Goal: Task Accomplishment & Management: Manage account settings

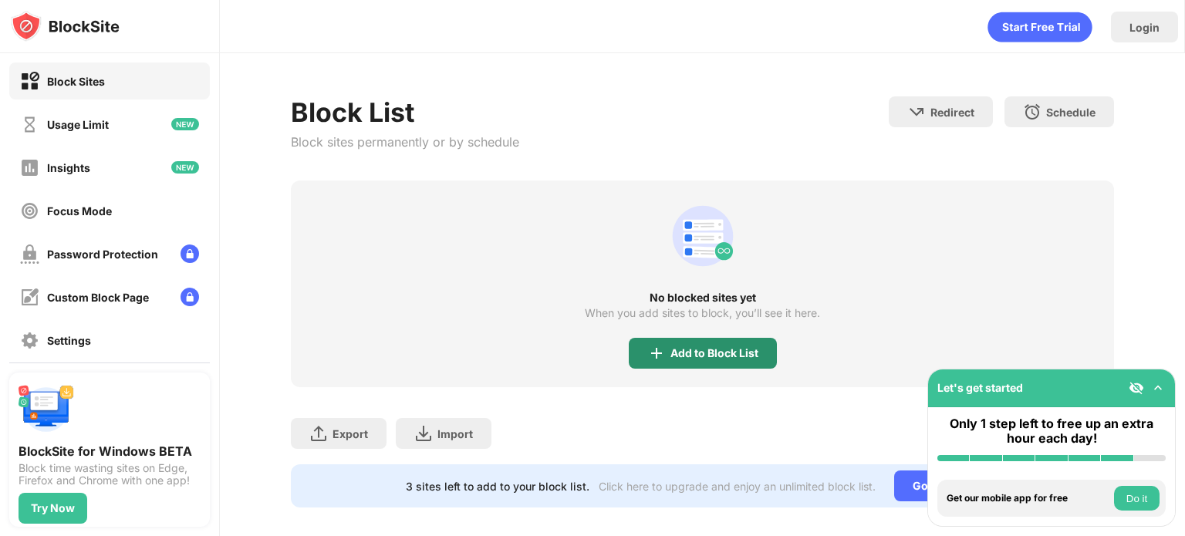
scroll to position [25, 0]
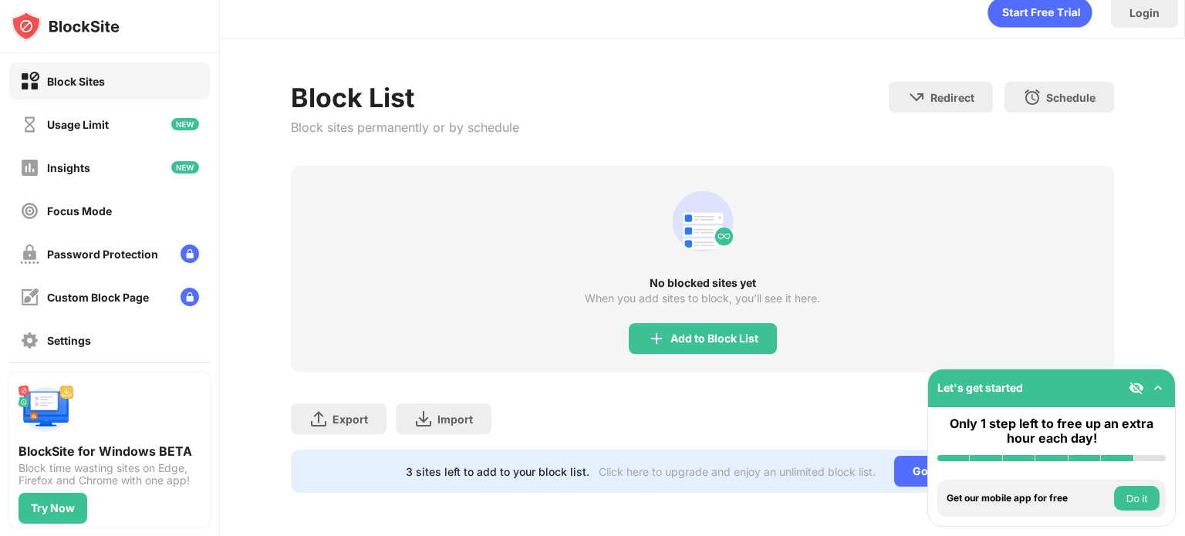
click at [744, 309] on div "No blocked sites yet When you add sites to block, you’ll see it here. Add to Bl…" at bounding box center [702, 269] width 823 height 207
click at [737, 323] on div "Add to Block List" at bounding box center [703, 338] width 148 height 31
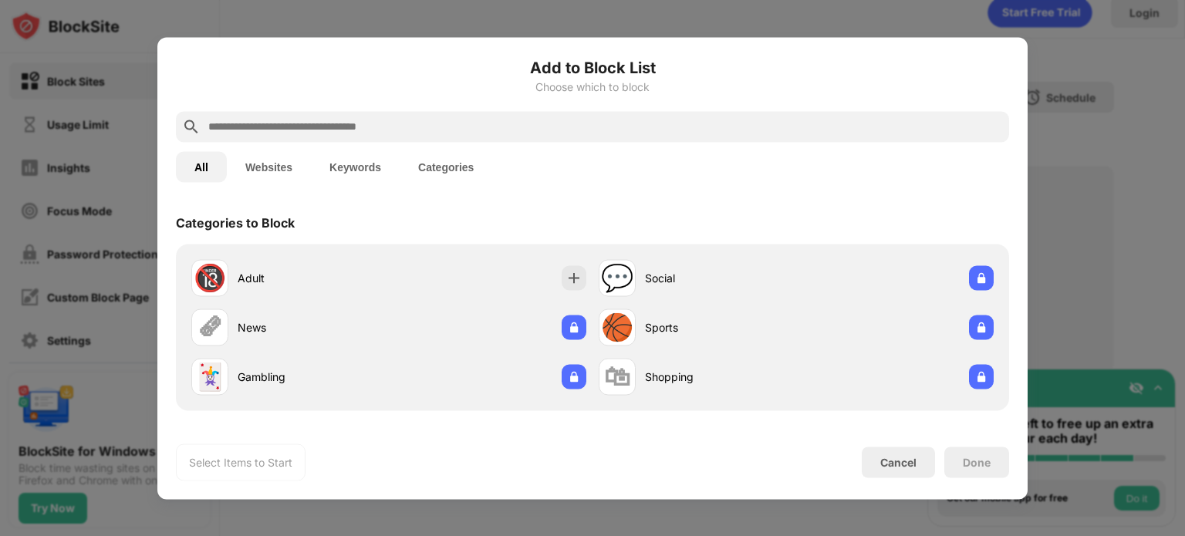
click at [349, 163] on button "Keywords" at bounding box center [355, 166] width 89 height 31
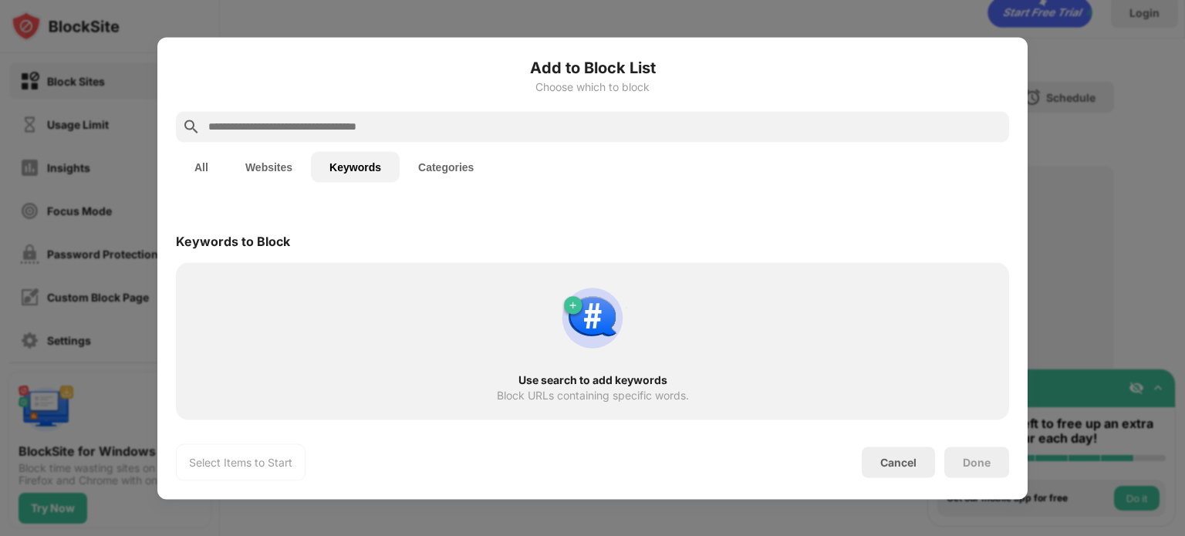
click at [299, 125] on input "text" at bounding box center [605, 126] width 796 height 19
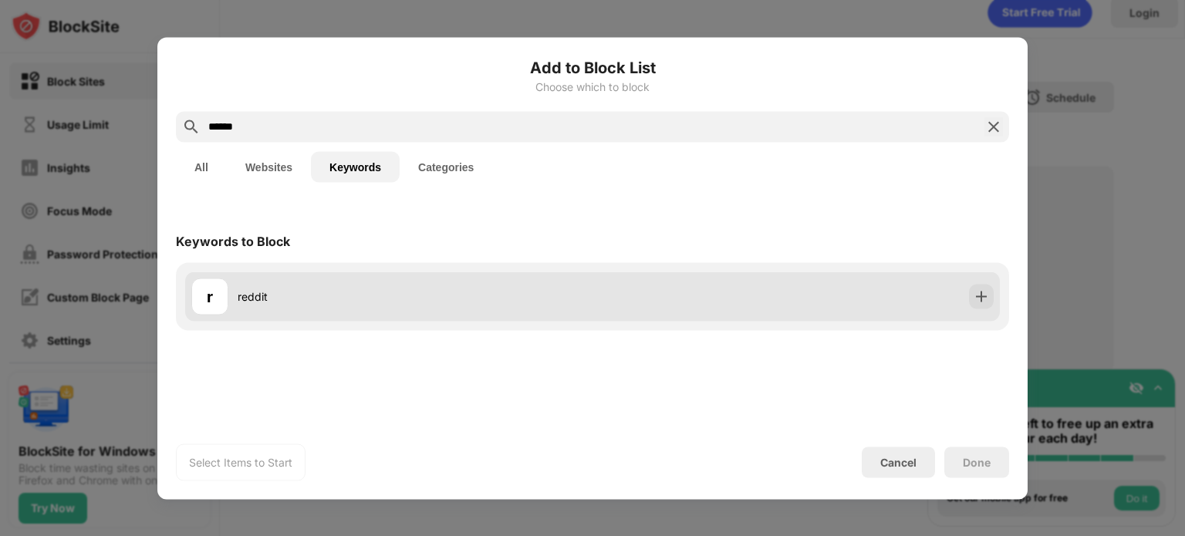
type input "******"
click at [231, 295] on div "r reddit" at bounding box center [391, 296] width 401 height 37
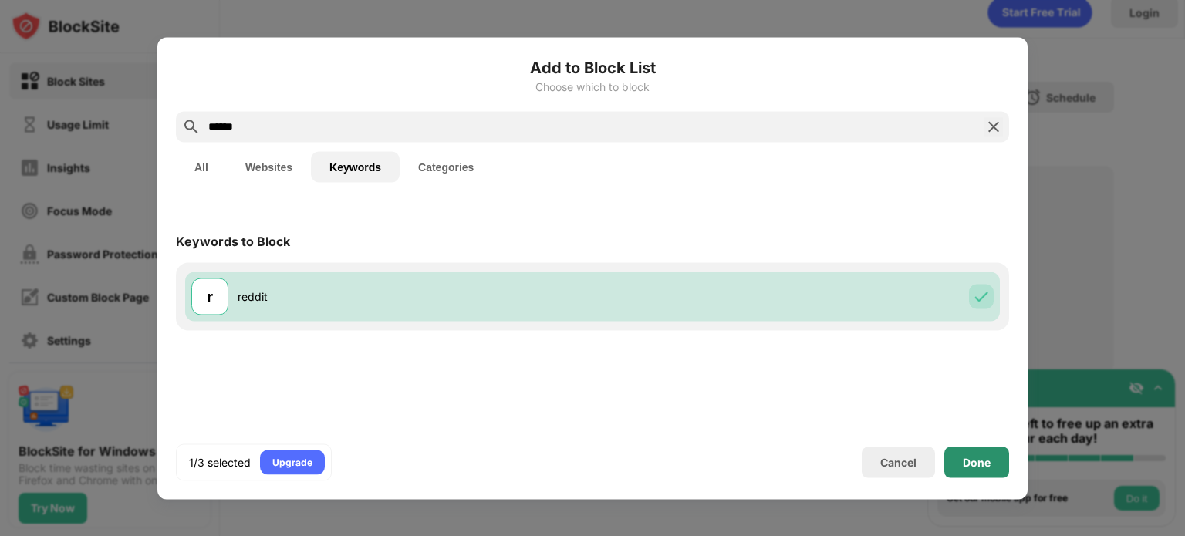
click at [978, 465] on div "Done" at bounding box center [977, 462] width 28 height 12
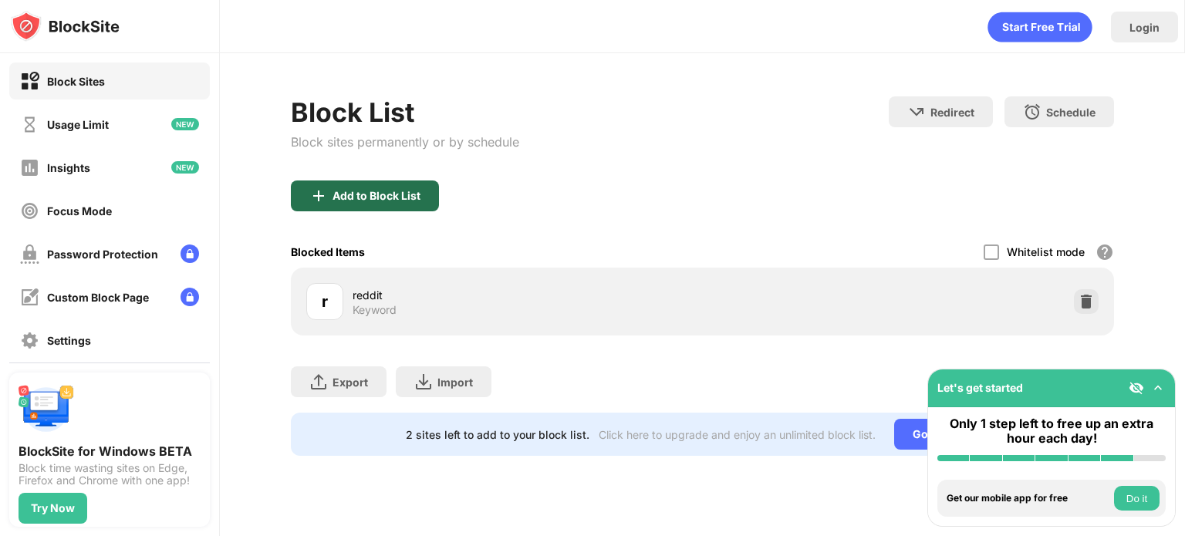
click at [417, 184] on div "Add to Block List" at bounding box center [365, 195] width 148 height 31
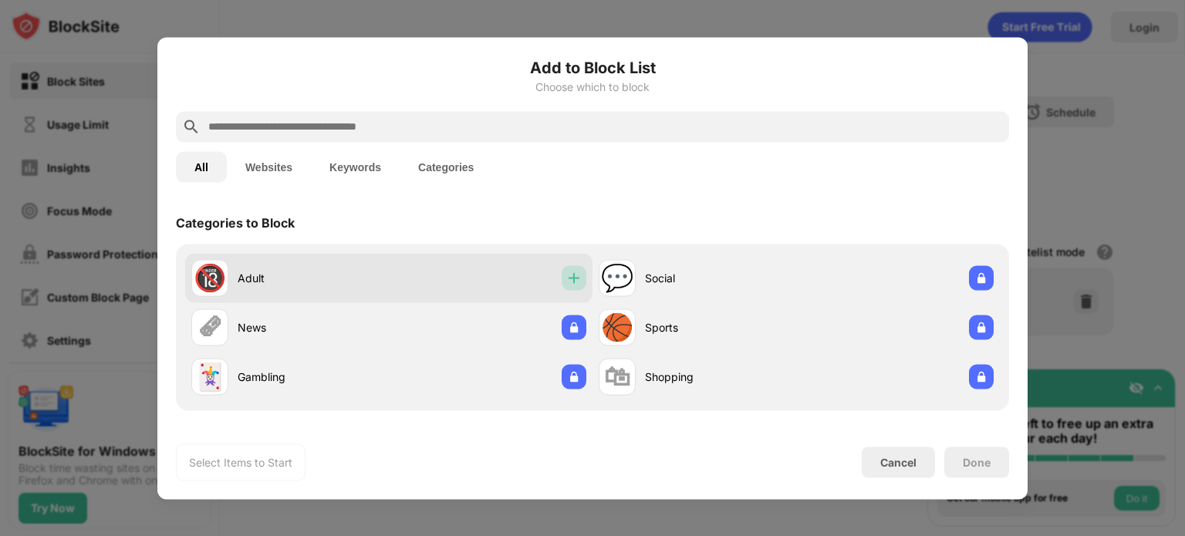
click at [575, 288] on div at bounding box center [574, 277] width 25 height 25
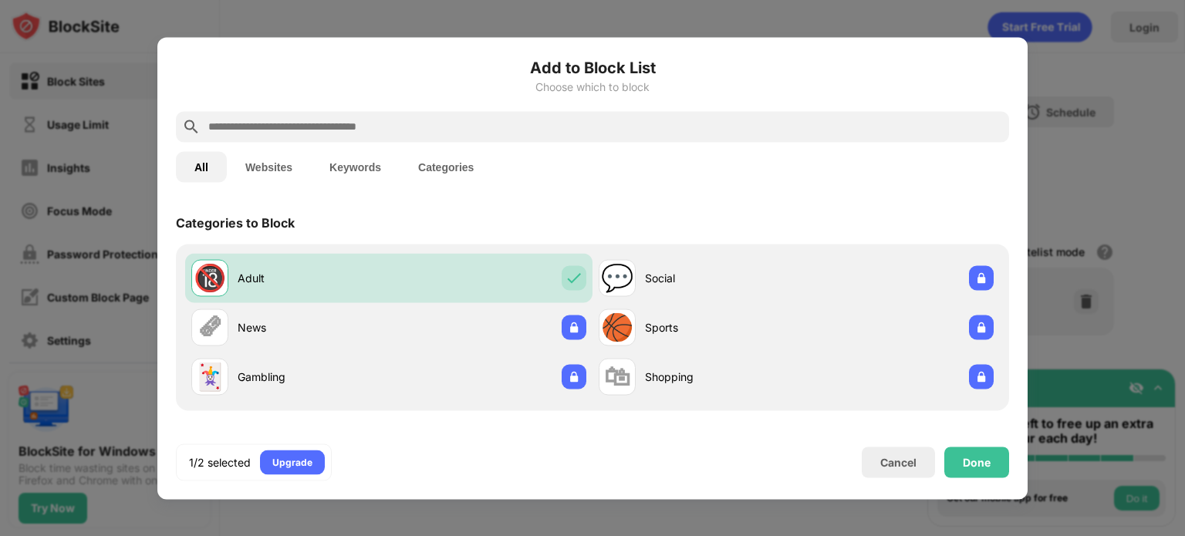
click at [309, 130] on input "text" at bounding box center [605, 126] width 796 height 19
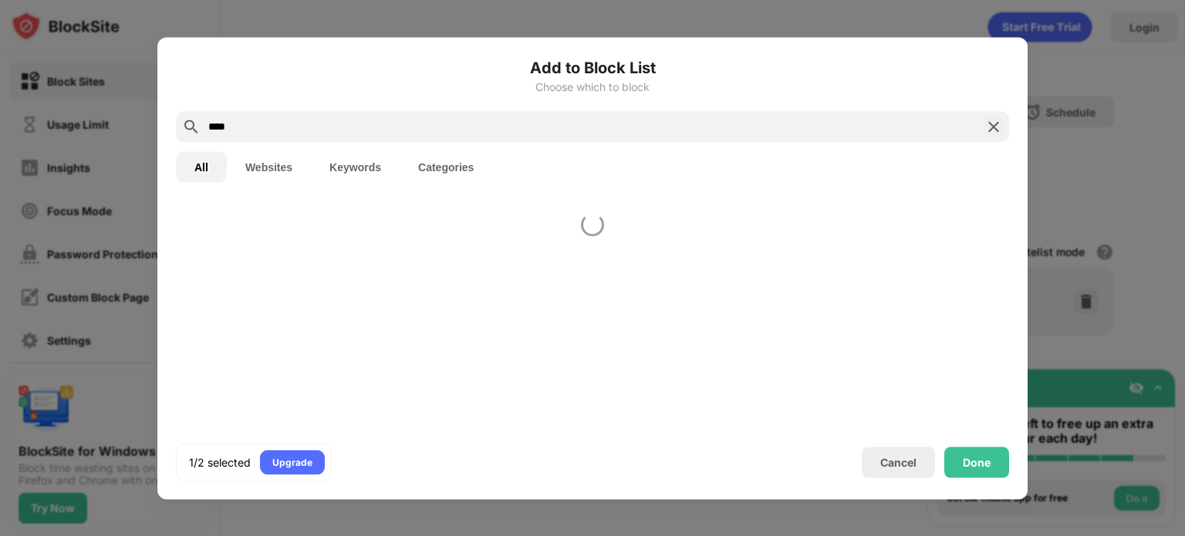
type input "****"
click at [342, 167] on button "Keywords" at bounding box center [355, 166] width 89 height 31
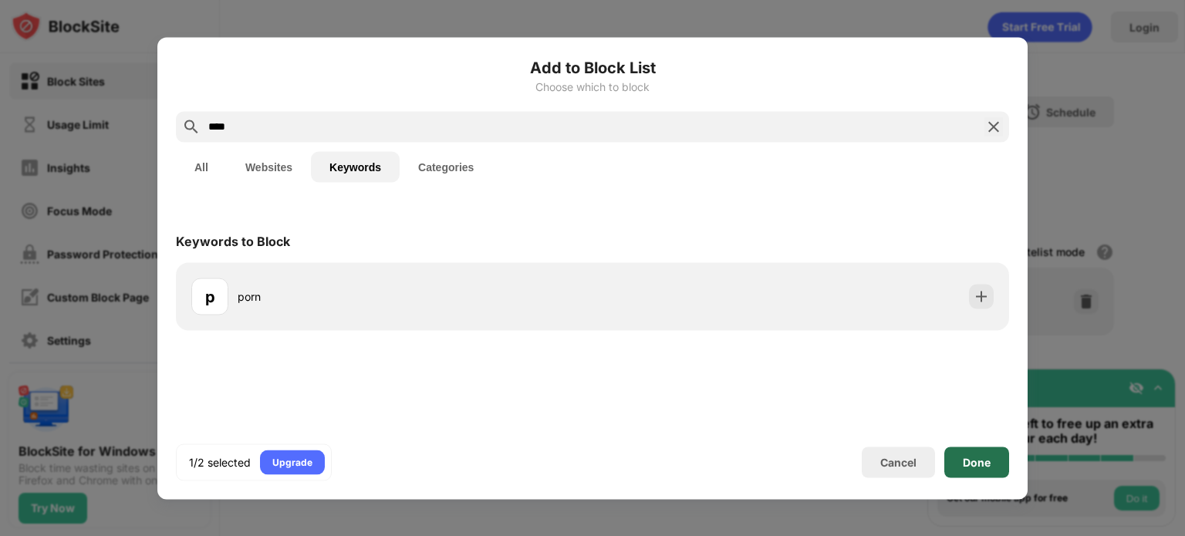
click at [960, 461] on div "Done" at bounding box center [976, 462] width 65 height 31
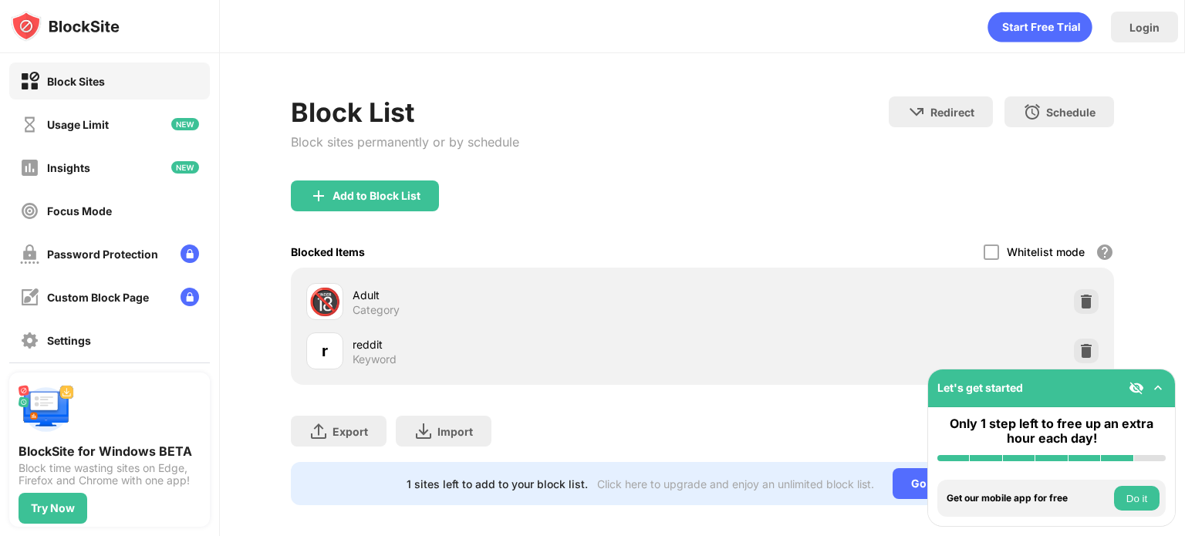
scroll to position [22, 0]
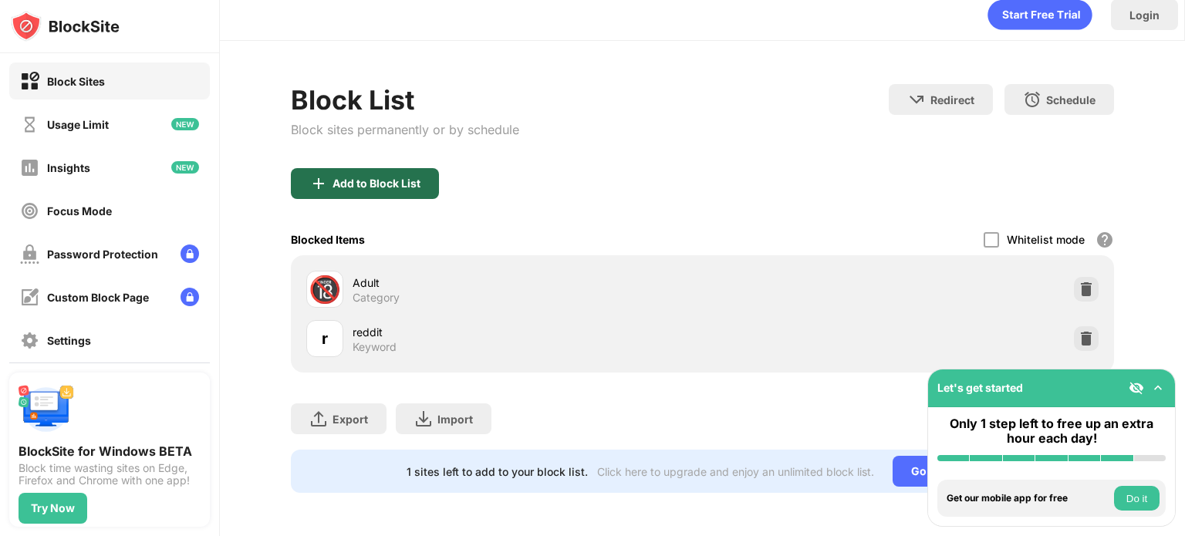
click at [383, 177] on div "Add to Block List" at bounding box center [376, 183] width 88 height 12
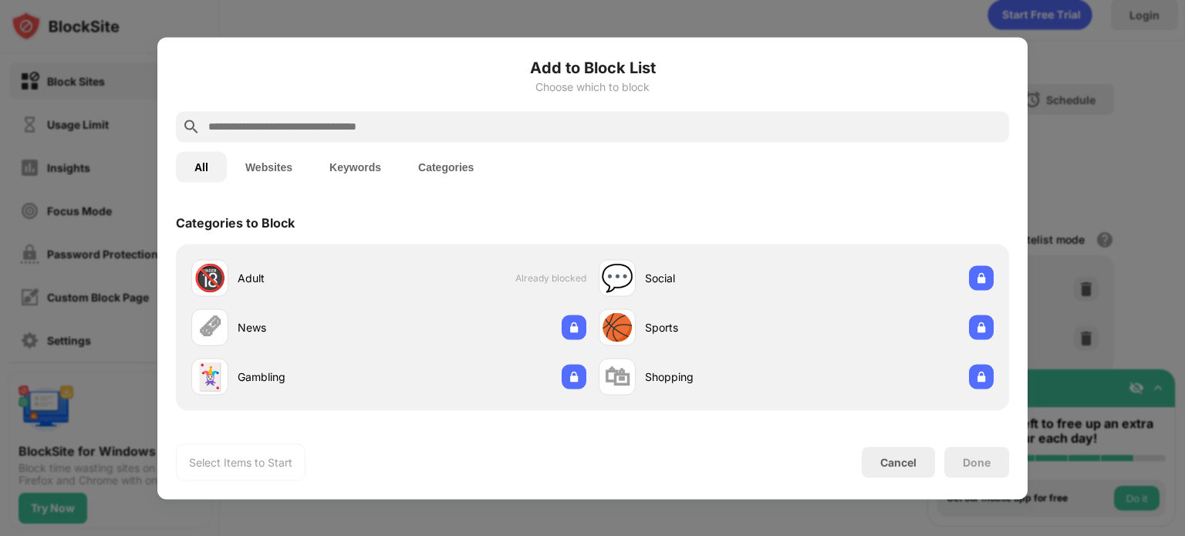
click at [363, 167] on button "Keywords" at bounding box center [355, 166] width 89 height 31
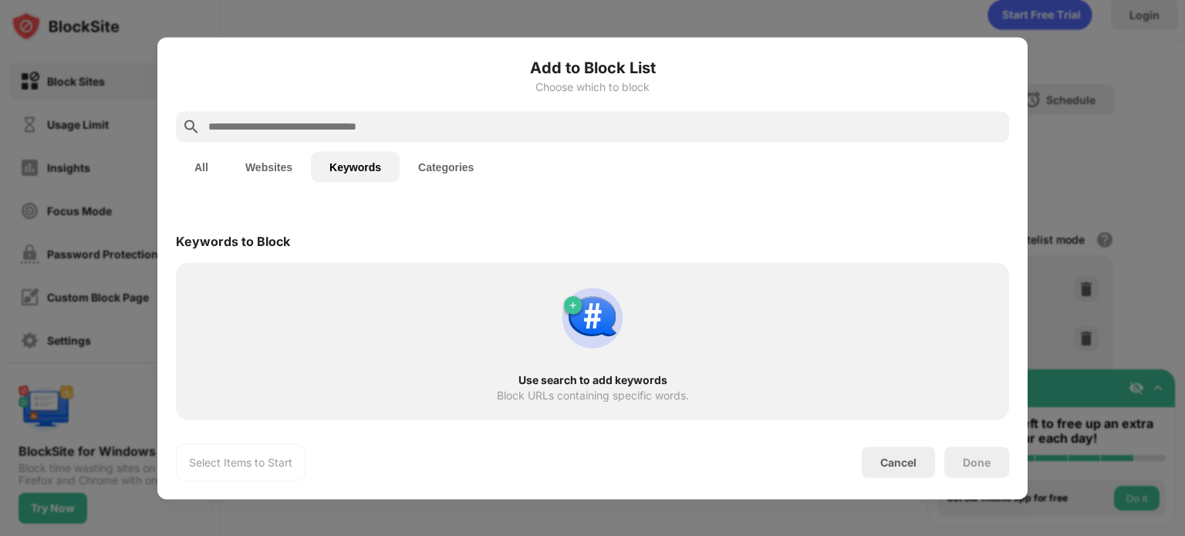
click at [342, 123] on input "text" at bounding box center [605, 126] width 796 height 19
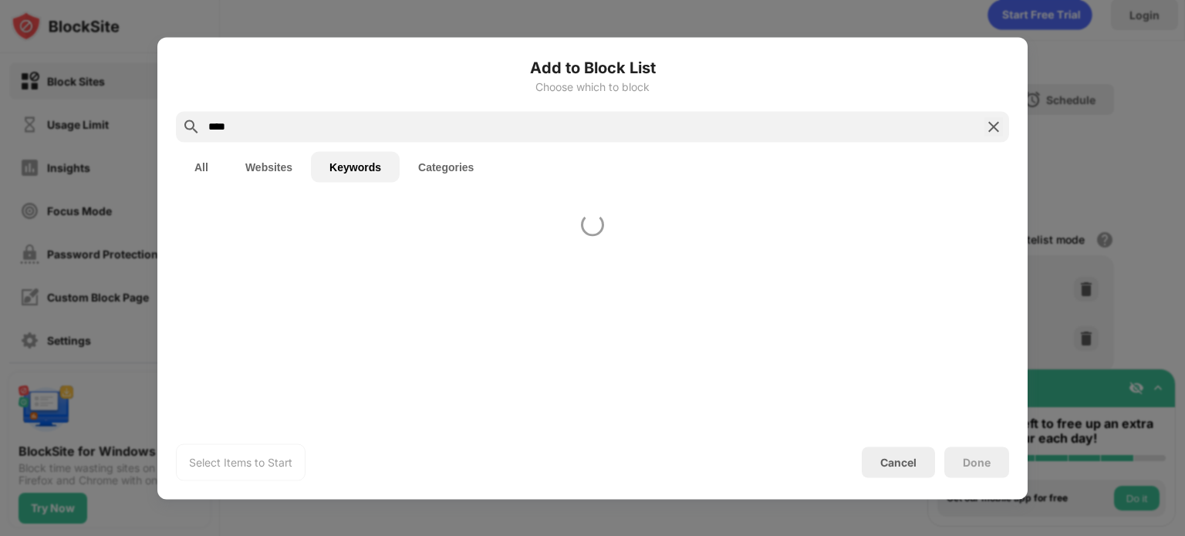
click at [319, 135] on input "****" at bounding box center [592, 126] width 771 height 19
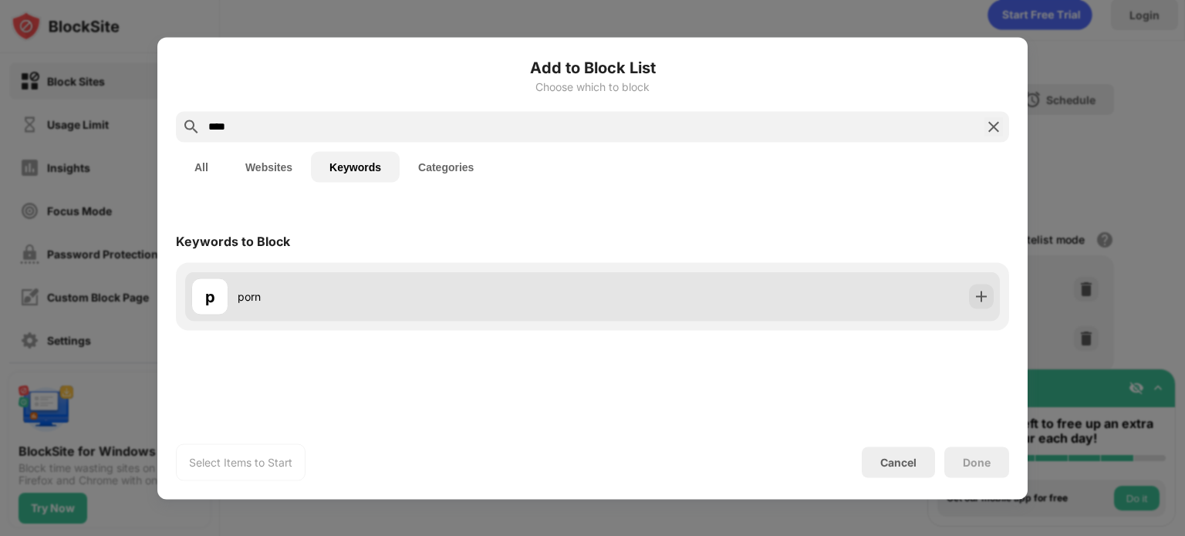
type input "****"
click at [224, 292] on div "p" at bounding box center [209, 296] width 37 height 37
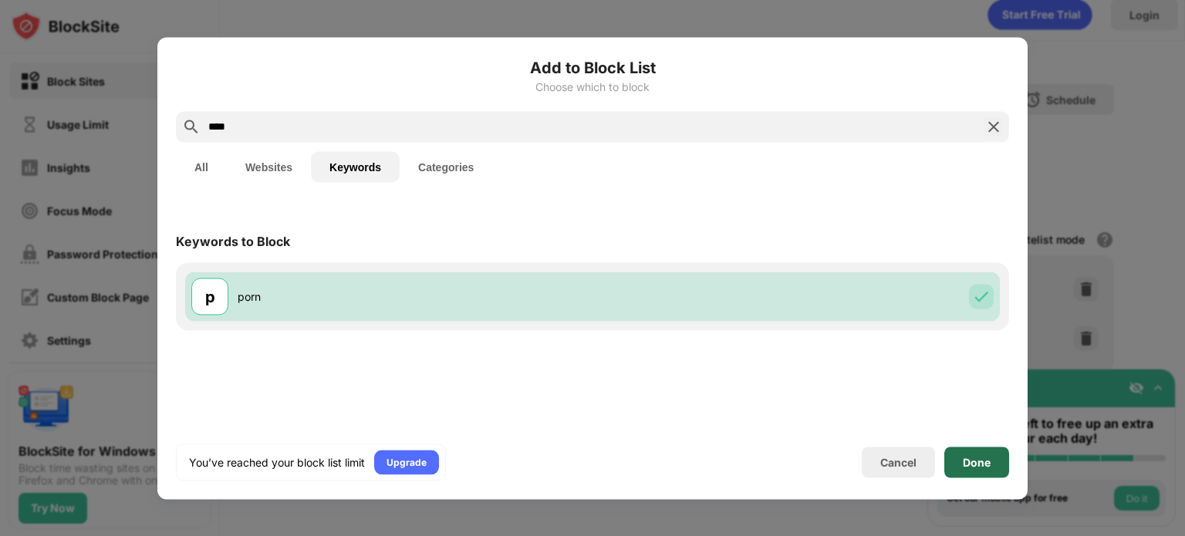
click at [990, 450] on div "Done" at bounding box center [976, 462] width 65 height 31
